Goal: Information Seeking & Learning: Check status

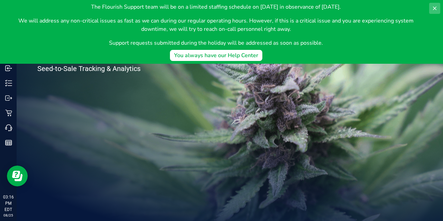
click at [432, 6] on icon at bounding box center [434, 9] width 6 height 6
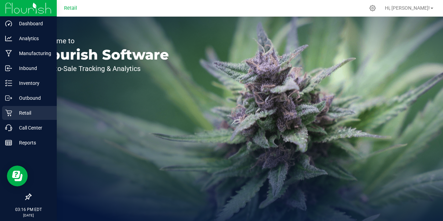
click at [16, 113] on p "Retail" at bounding box center [32, 113] width 41 height 8
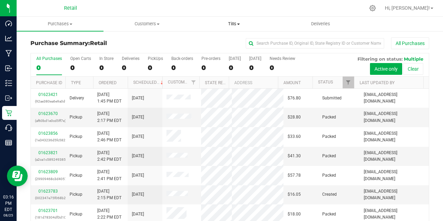
click at [235, 24] on span "Tills" at bounding box center [234, 24] width 86 height 6
click at [202, 43] on span "Manage tills" at bounding box center [213, 42] width 47 height 6
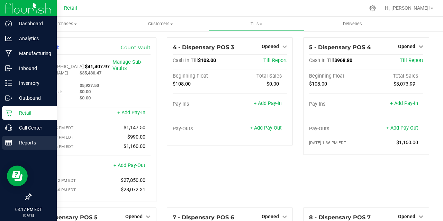
click at [7, 146] on div "Reports" at bounding box center [29, 143] width 55 height 14
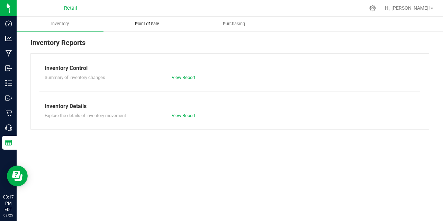
click at [142, 26] on span "Point of Sale" at bounding box center [147, 24] width 43 height 6
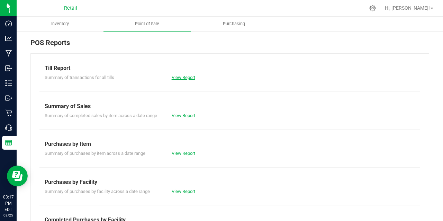
click at [183, 78] on link "View Report" at bounding box center [183, 77] width 24 height 5
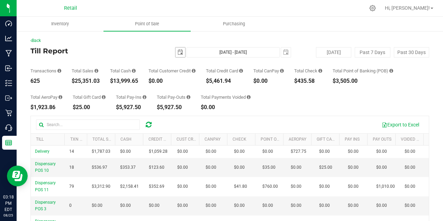
click at [179, 53] on span "select" at bounding box center [180, 52] width 6 height 6
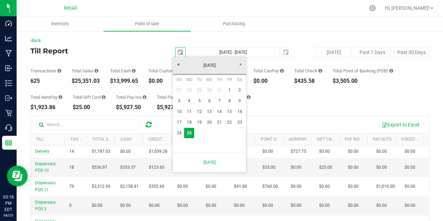
click at [175, 134] on link "24" at bounding box center [179, 133] width 10 height 11
type input "[DATE]"
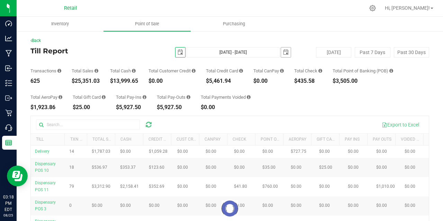
click at [283, 52] on span "select" at bounding box center [286, 52] width 6 height 6
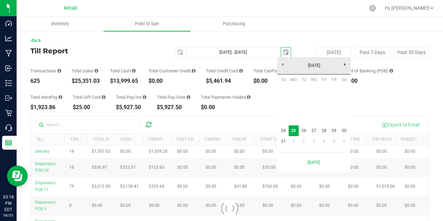
scroll to position [0, 17]
click at [283, 130] on link "24" at bounding box center [283, 130] width 10 height 11
type input "[DATE] - [DATE]"
type input "[DATE]"
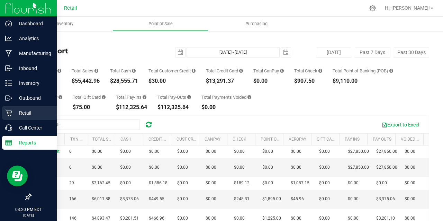
click at [8, 115] on icon at bounding box center [8, 112] width 7 height 7
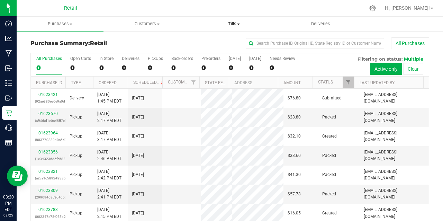
click at [234, 29] on uib-tab-heading "Tills Manage tills Reconcile e-payments" at bounding box center [234, 24] width 86 height 14
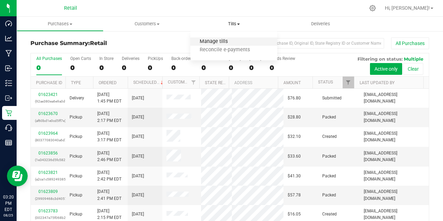
click at [213, 43] on span "Manage tills" at bounding box center [213, 42] width 47 height 6
